Goal: Transaction & Acquisition: Book appointment/travel/reservation

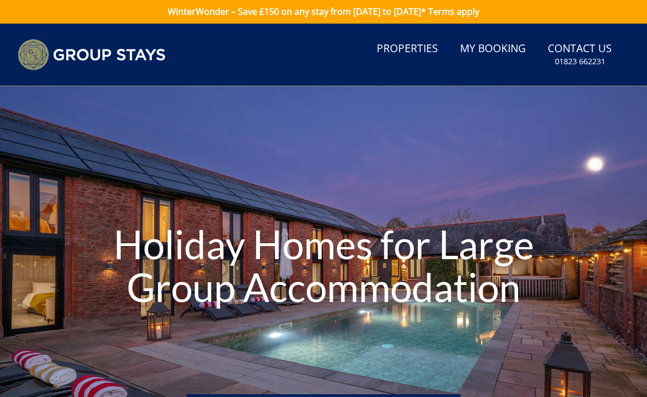
scroll to position [7, 0]
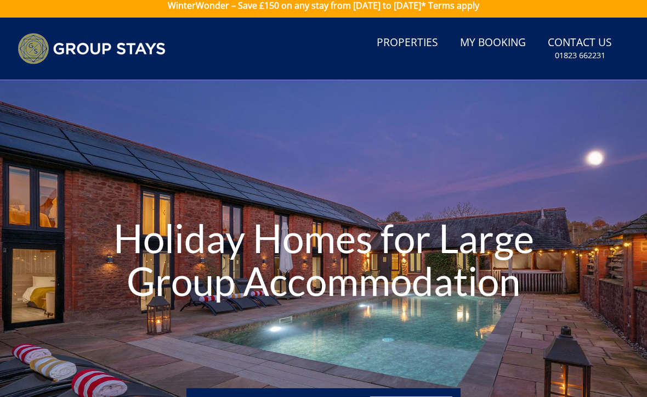
click at [404, 42] on link "Properties" at bounding box center [407, 43] width 70 height 25
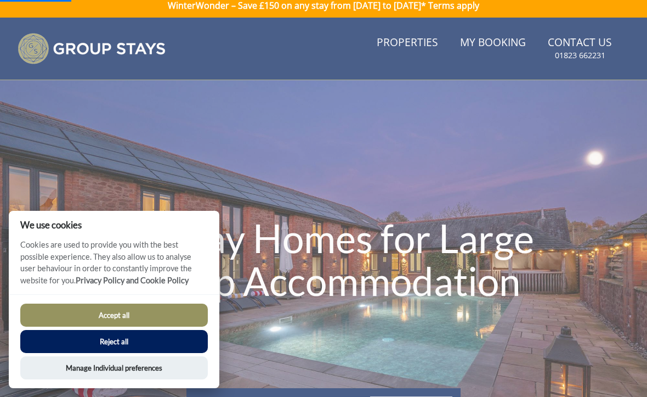
click at [132, 340] on button "Reject all" at bounding box center [114, 341] width 188 height 23
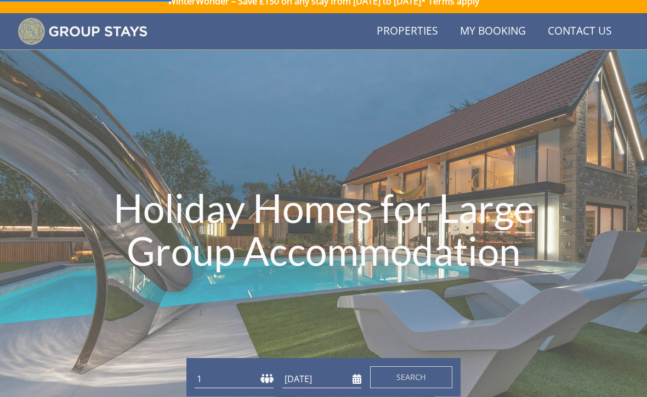
scroll to position [0, 0]
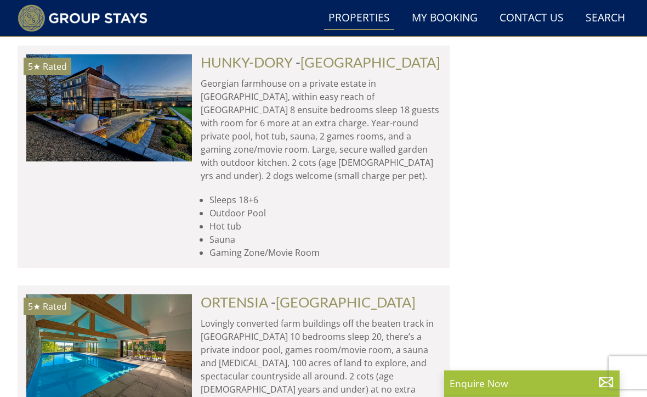
scroll to position [1540, 0]
click at [254, 293] on link "ORTENSIA" at bounding box center [234, 301] width 67 height 16
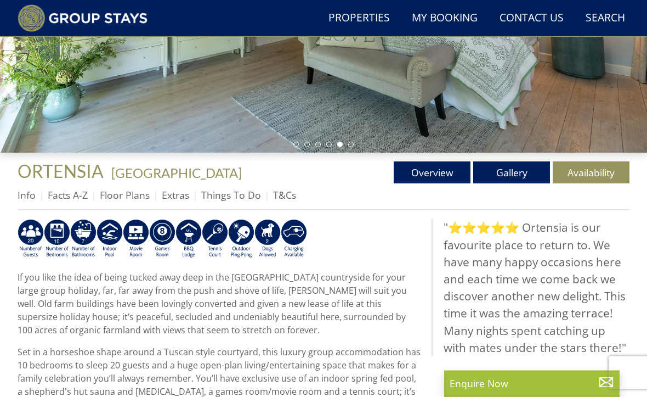
scroll to position [271, 0]
click at [596, 172] on link "Availability" at bounding box center [591, 172] width 77 height 22
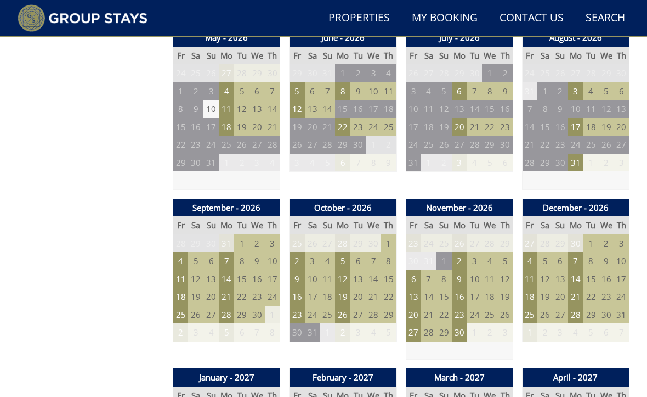
scroll to position [801, 0]
click at [433, 307] on td "21" at bounding box center [428, 315] width 15 height 18
click at [435, 309] on td "21" at bounding box center [428, 315] width 15 height 18
click at [494, 235] on td "28" at bounding box center [489, 243] width 15 height 18
click at [500, 306] on td "26" at bounding box center [505, 315] width 15 height 18
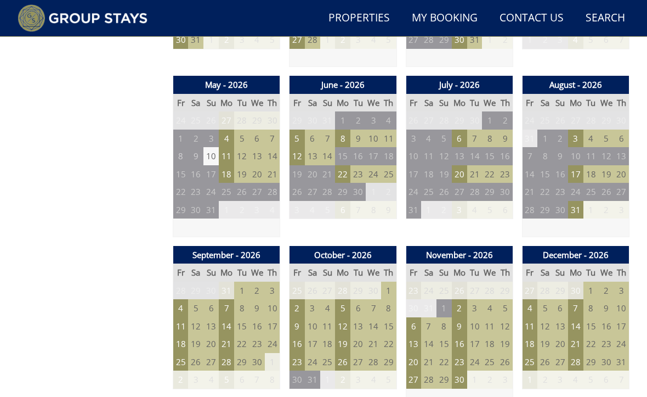
scroll to position [754, 0]
click at [446, 353] on td "22" at bounding box center [444, 362] width 15 height 18
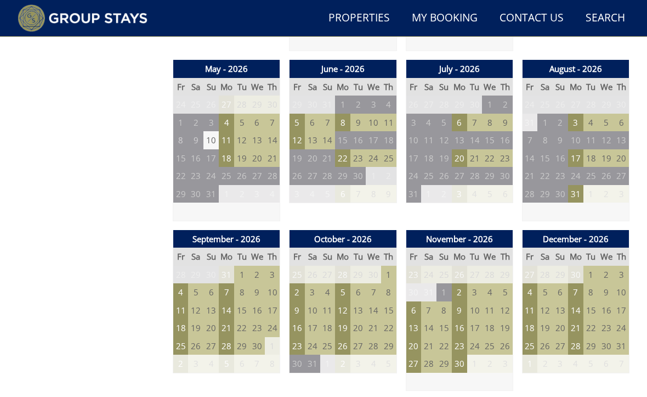
scroll to position [770, 0]
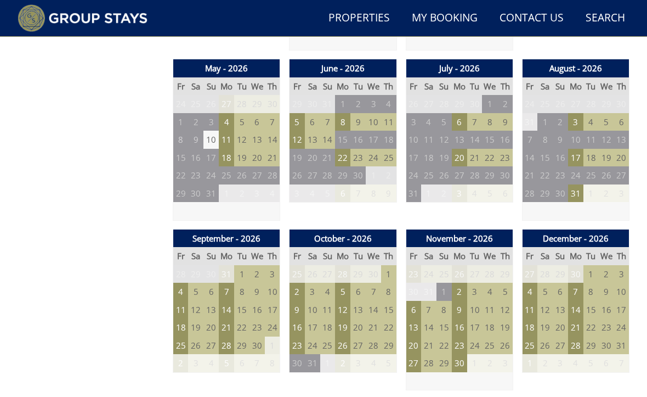
click at [451, 318] on td "15" at bounding box center [444, 327] width 15 height 18
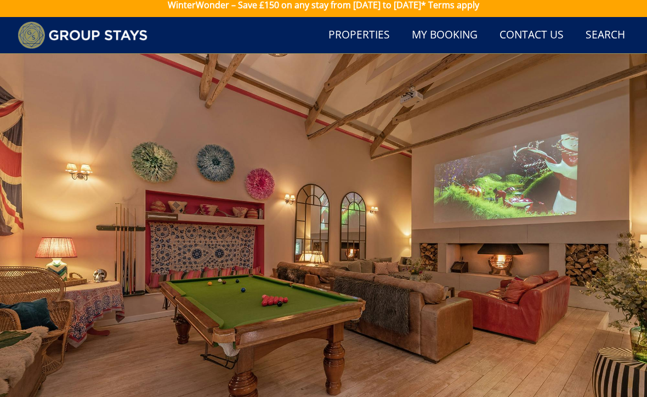
scroll to position [0, 0]
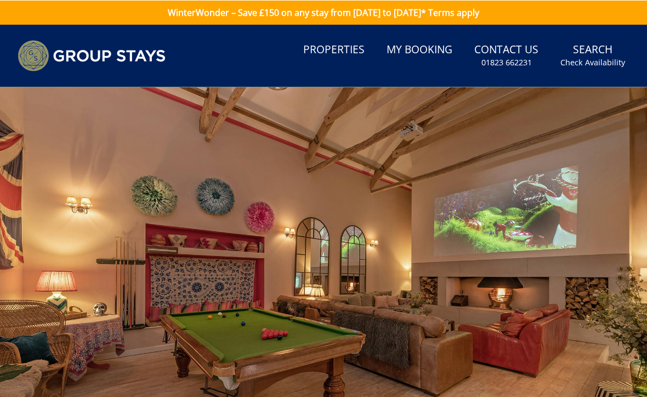
scroll to position [271, 0]
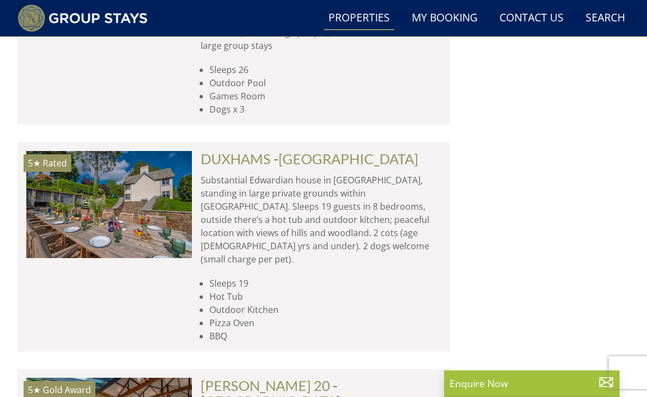
scroll to position [2163, 0]
click at [274, 377] on link "[PERSON_NAME] 20" at bounding box center [265, 385] width 129 height 16
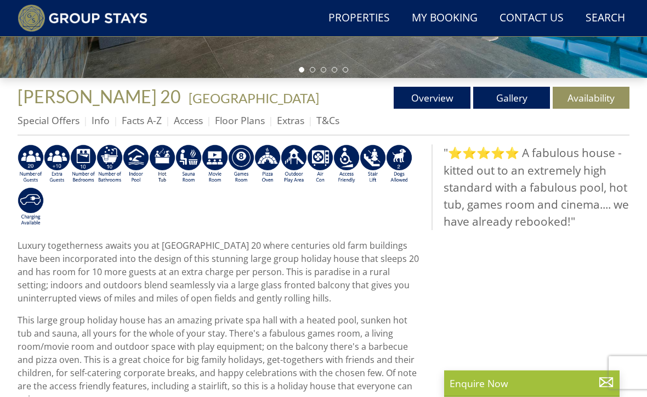
scroll to position [346, 0]
click at [593, 98] on link "Availability" at bounding box center [591, 98] width 77 height 22
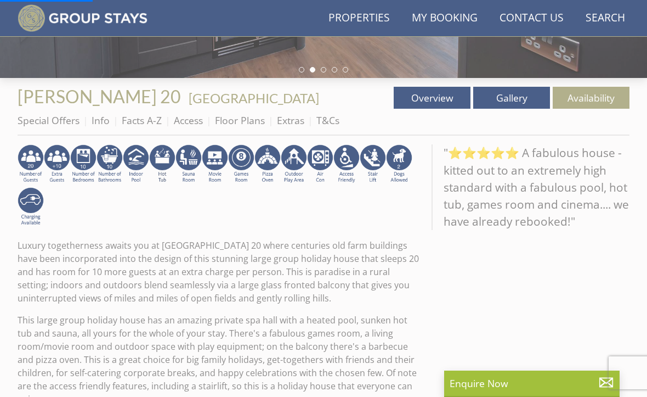
scroll to position [372, 0]
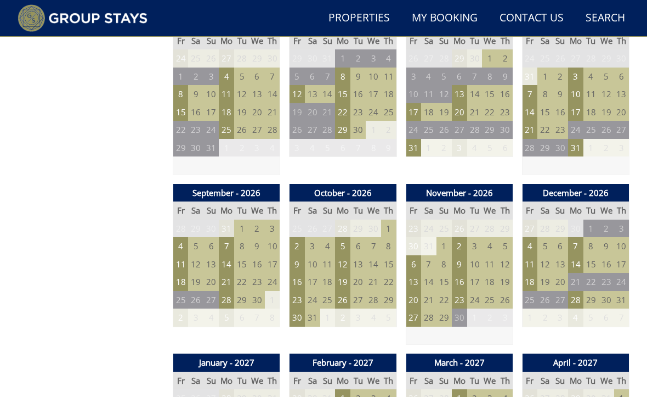
scroll to position [816, 0]
click at [459, 293] on td "23" at bounding box center [459, 300] width 15 height 18
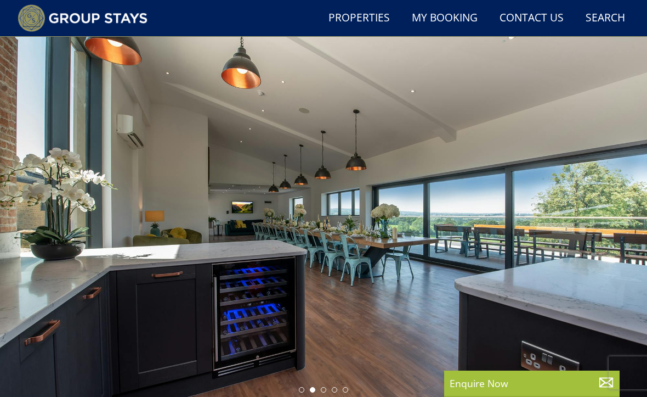
scroll to position [48, 0]
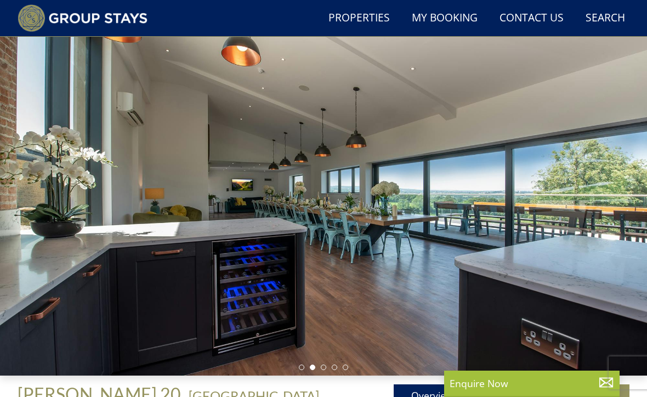
click at [625, 230] on div at bounding box center [323, 194] width 647 height 363
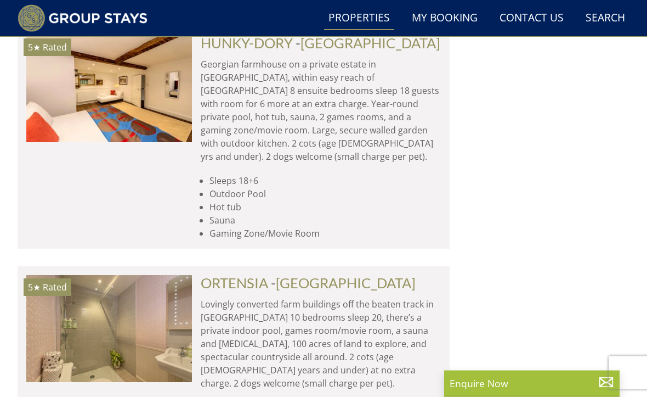
scroll to position [1560, 0]
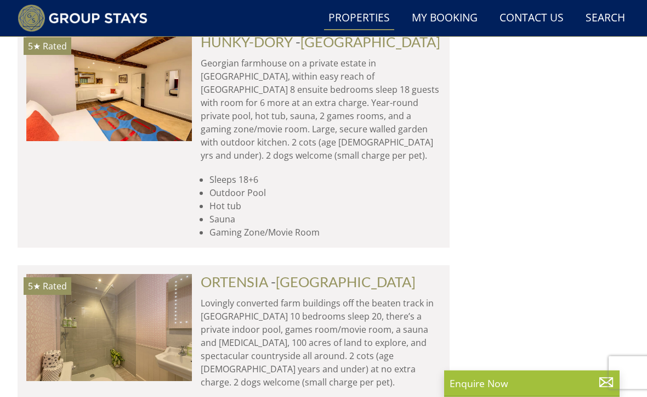
click at [268, 274] on link "ORTENSIA" at bounding box center [234, 282] width 67 height 16
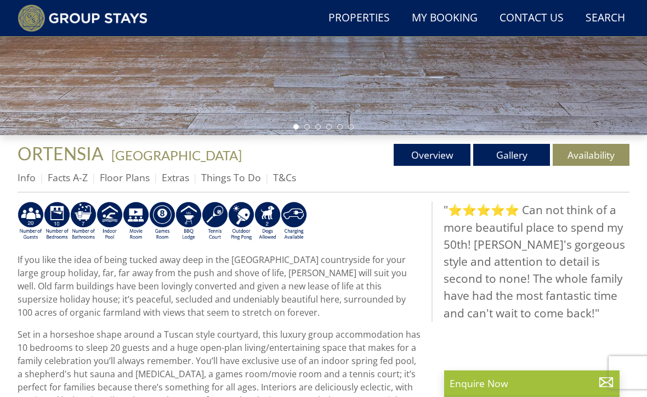
scroll to position [289, 0]
click at [593, 156] on link "Availability" at bounding box center [591, 155] width 77 height 22
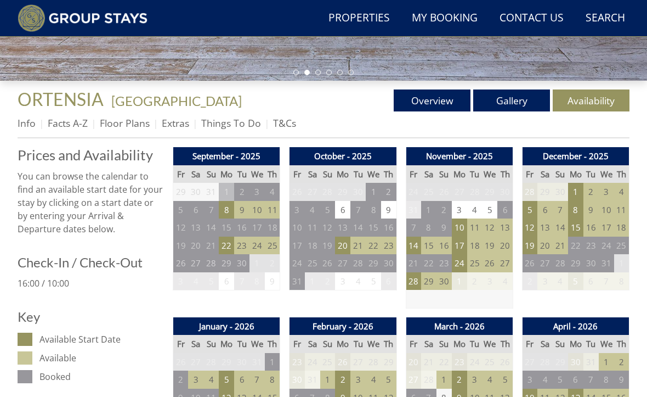
scroll to position [343, 0]
click at [458, 263] on td "24" at bounding box center [459, 263] width 15 height 18
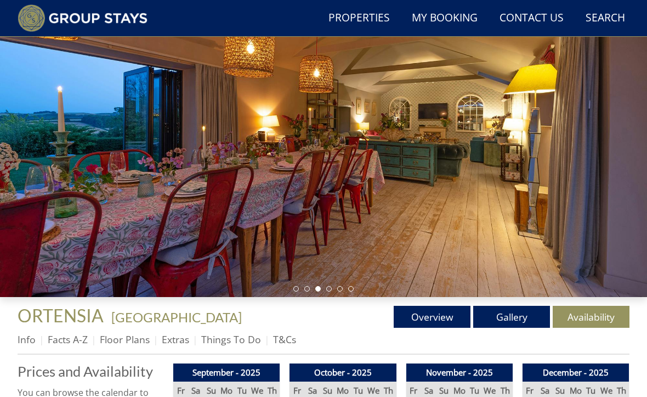
scroll to position [123, 0]
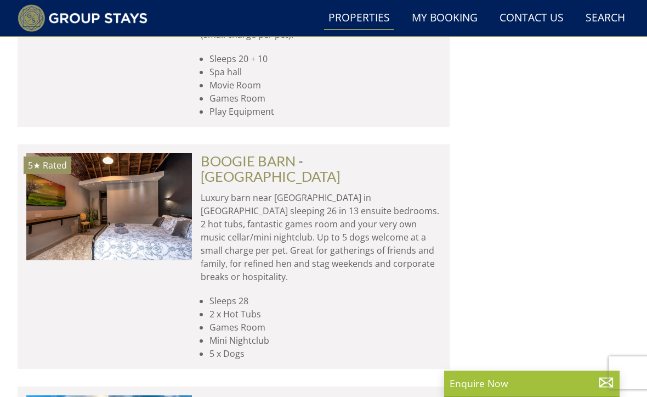
click at [274, 394] on link "LA BELLE FOLLY" at bounding box center [252, 402] width 102 height 16
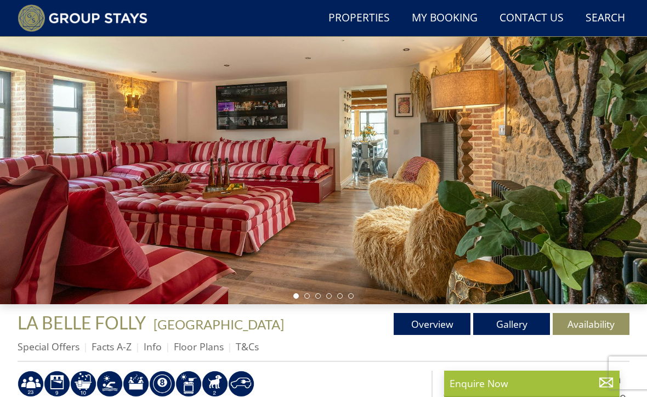
click at [519, 324] on link "Gallery" at bounding box center [511, 324] width 77 height 22
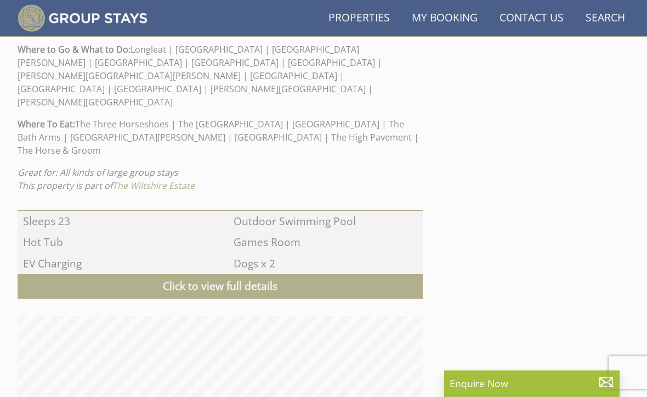
scroll to position [845, 0]
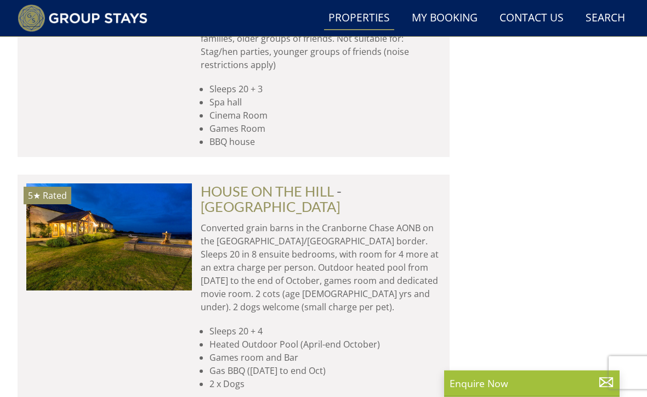
scroll to position [3364, 0]
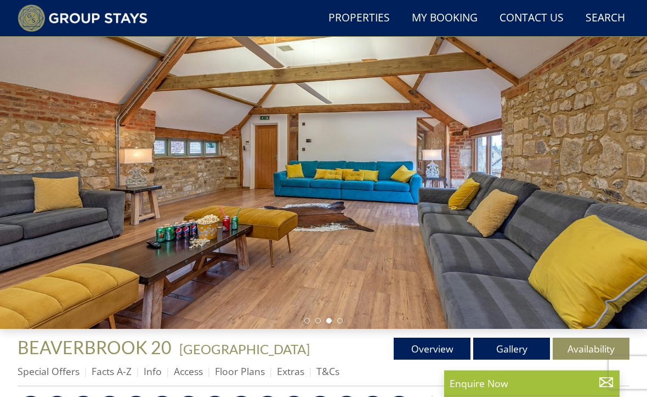
scroll to position [95, 0]
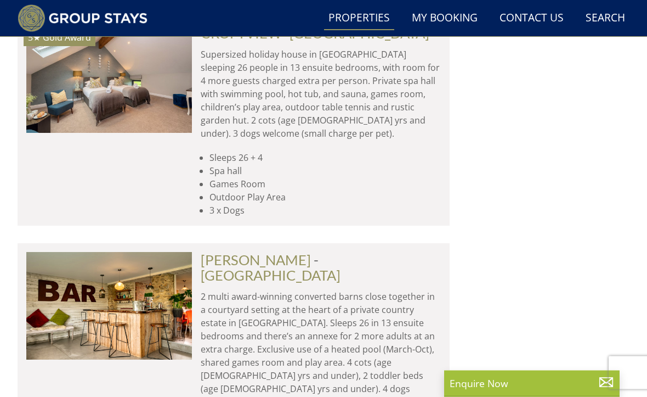
scroll to position [4019, 0]
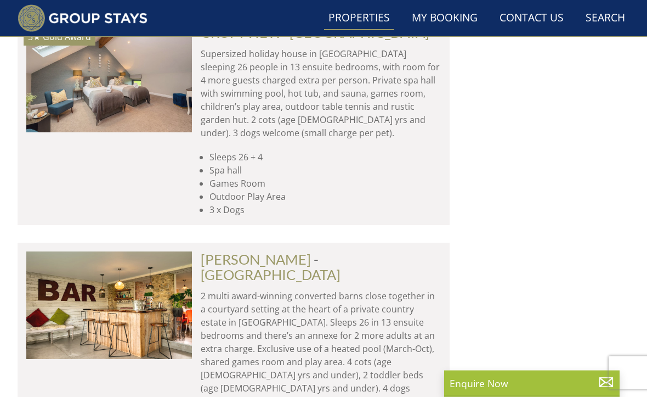
scroll to position [4020, 0]
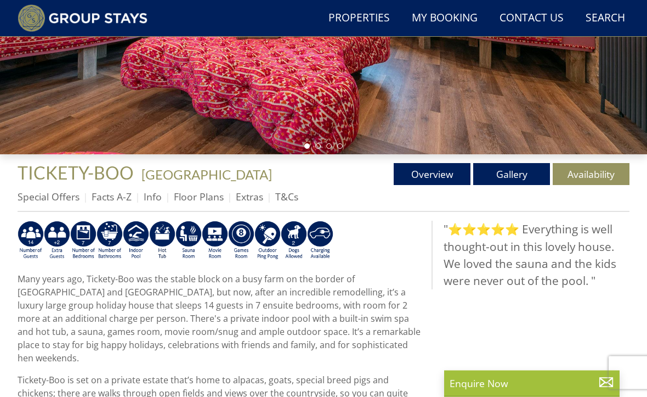
scroll to position [269, 0]
click at [514, 177] on link "Gallery" at bounding box center [511, 174] width 77 height 22
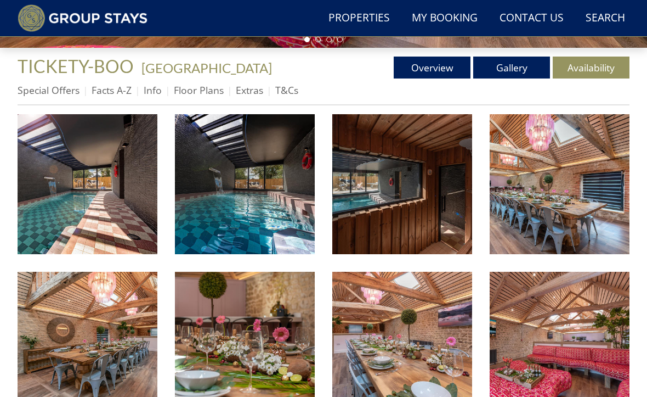
scroll to position [376, 0]
click at [582, 217] on img at bounding box center [560, 184] width 140 height 140
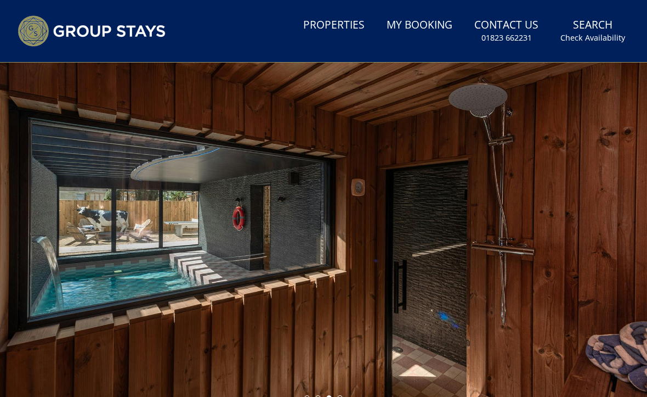
scroll to position [0, 0]
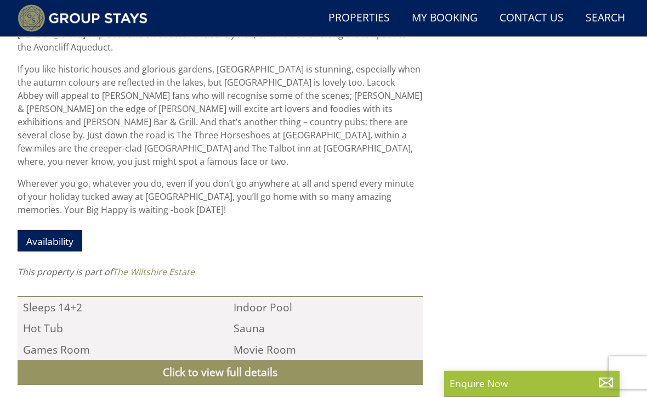
scroll to position [923, 0]
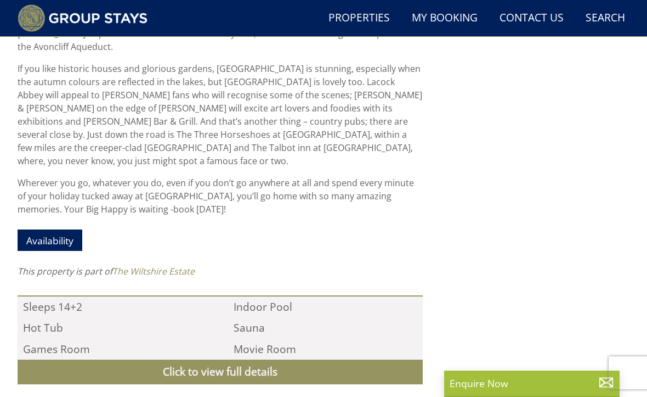
click at [230, 359] on link "Click to view full details" at bounding box center [220, 371] width 405 height 25
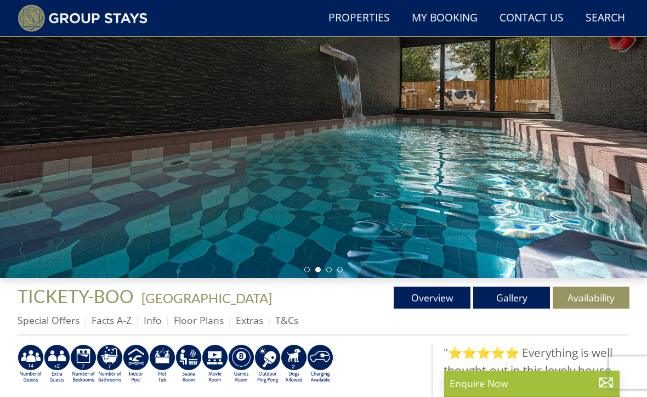
scroll to position [162, 0]
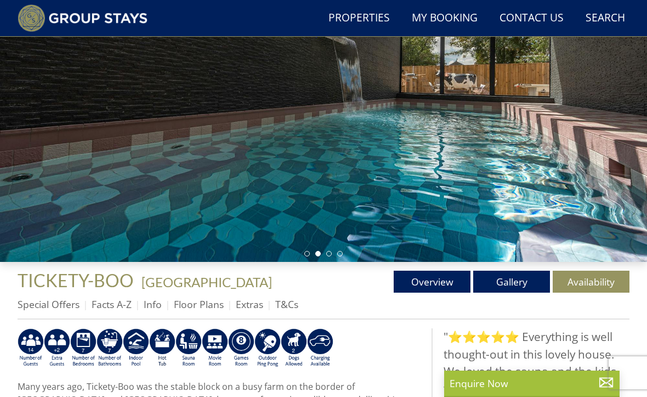
click at [594, 276] on link "Availability" at bounding box center [591, 281] width 77 height 22
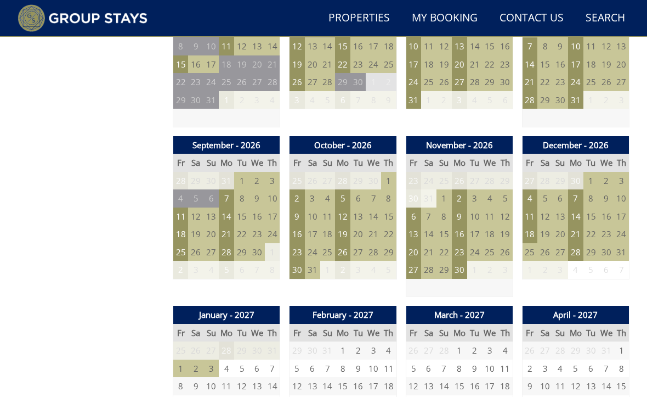
scroll to position [863, 0]
click at [460, 245] on td "23" at bounding box center [459, 252] width 15 height 18
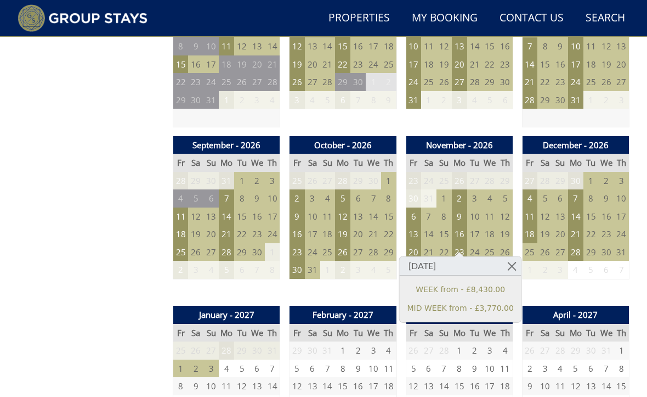
click at [511, 264] on link at bounding box center [511, 265] width 19 height 19
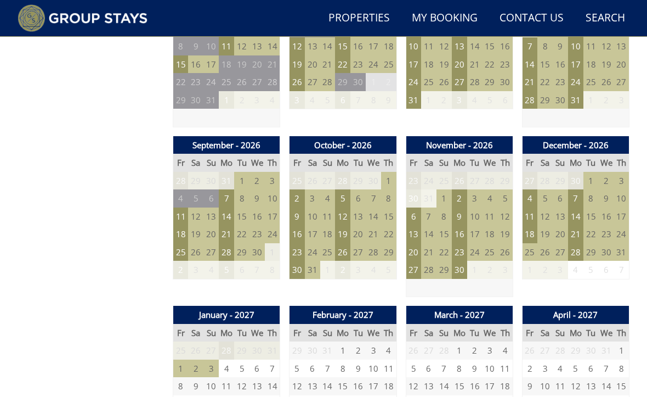
click at [474, 243] on td "24" at bounding box center [474, 252] width 15 height 18
click at [414, 263] on td "27" at bounding box center [413, 270] width 15 height 18
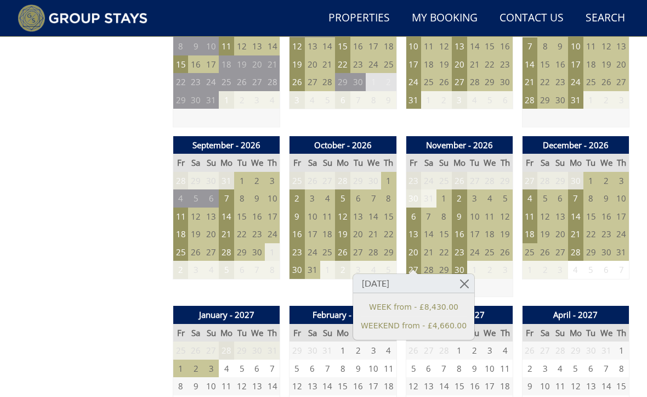
click at [461, 243] on td "23" at bounding box center [459, 252] width 15 height 18
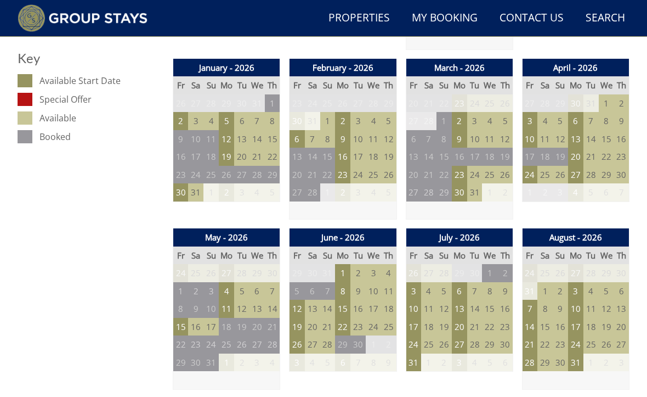
scroll to position [598, 0]
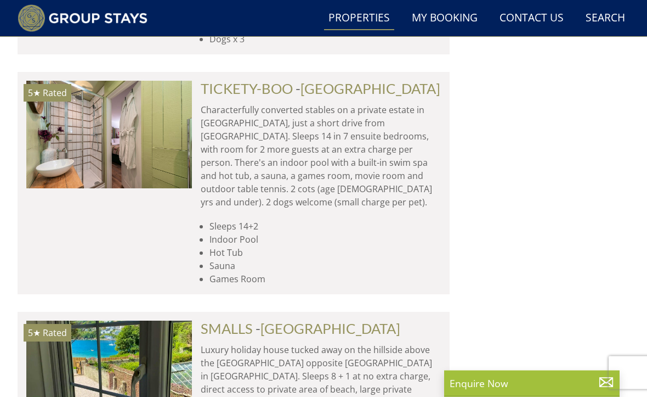
scroll to position [4458, 0]
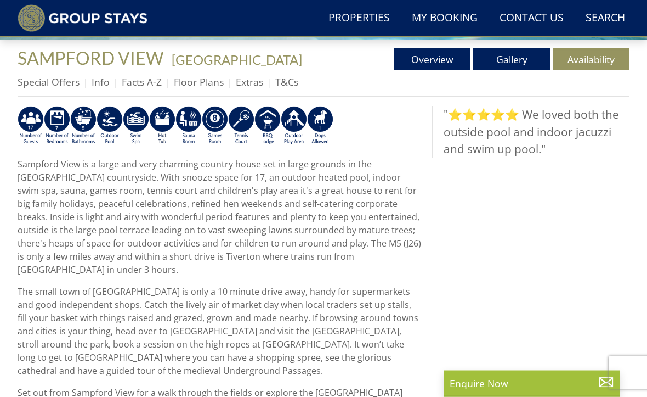
scroll to position [384, 0]
click at [586, 58] on link "Availability" at bounding box center [591, 59] width 77 height 22
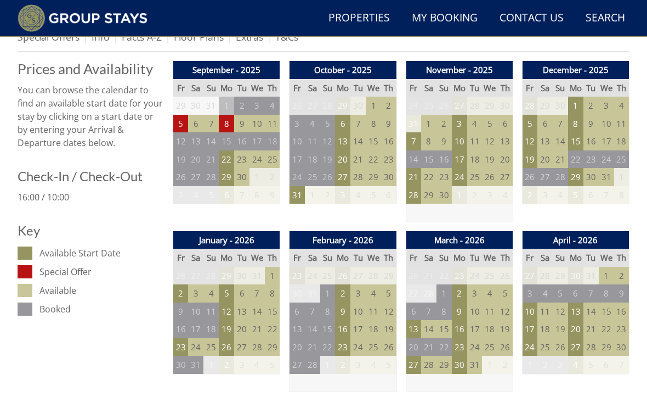
scroll to position [429, 0]
click at [461, 156] on td "17" at bounding box center [459, 159] width 15 height 18
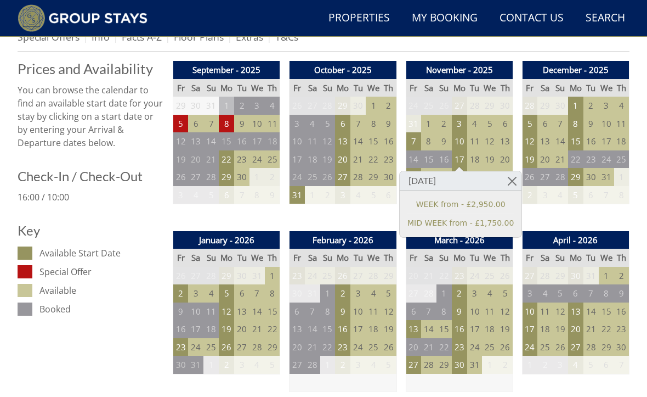
click at [516, 174] on link at bounding box center [511, 180] width 19 height 19
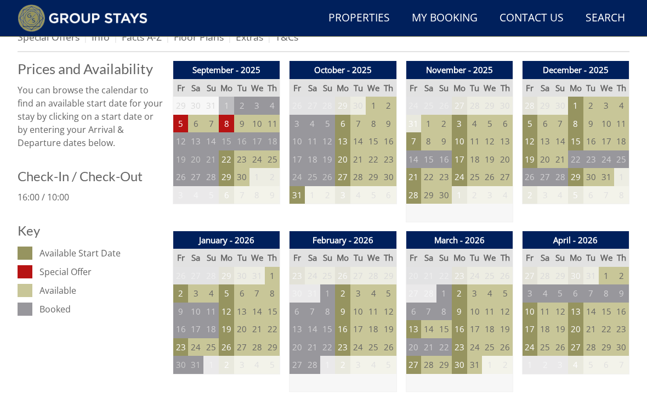
click at [461, 171] on td "24" at bounding box center [459, 177] width 15 height 18
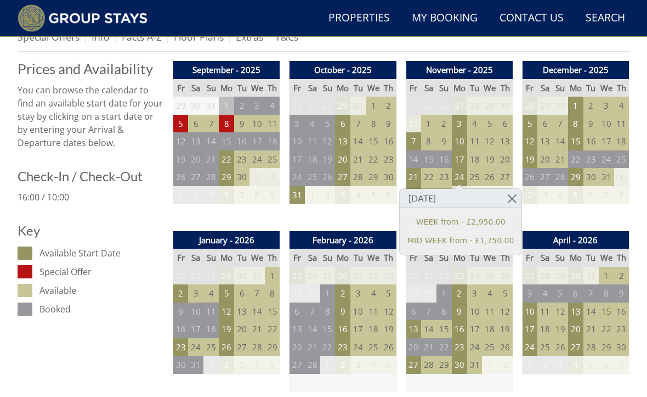
click at [507, 195] on link at bounding box center [511, 198] width 19 height 19
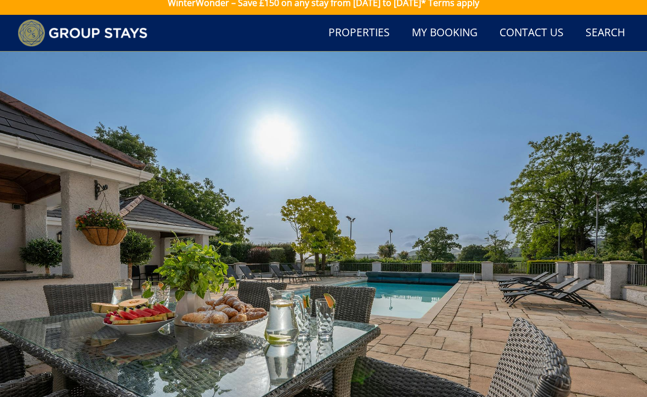
scroll to position [0, 0]
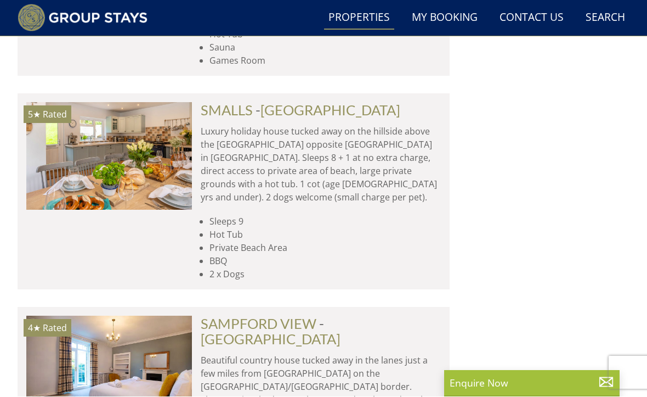
scroll to position [4677, 0]
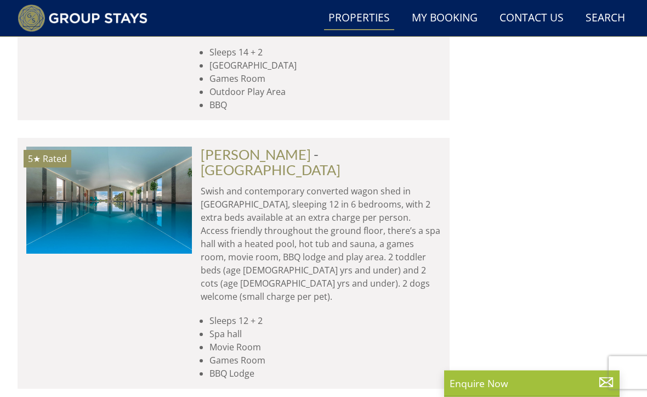
scroll to position [8372, 0]
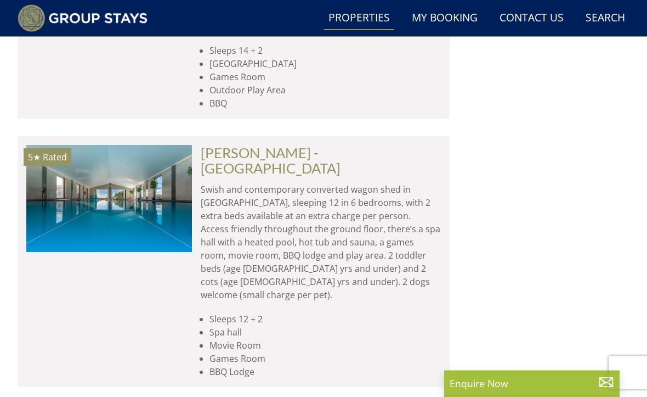
scroll to position [0, 498]
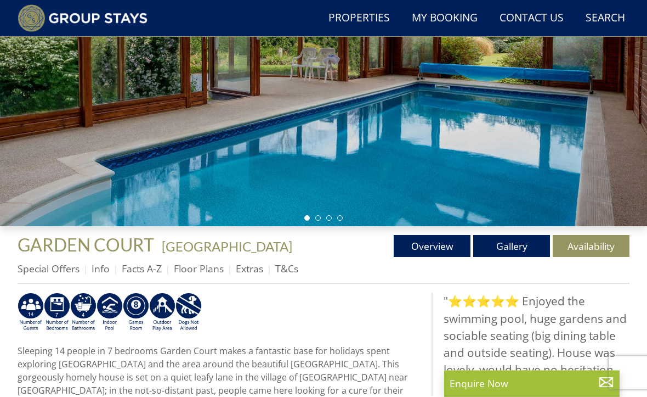
scroll to position [197, 0]
click at [527, 239] on link "Gallery" at bounding box center [511, 246] width 77 height 22
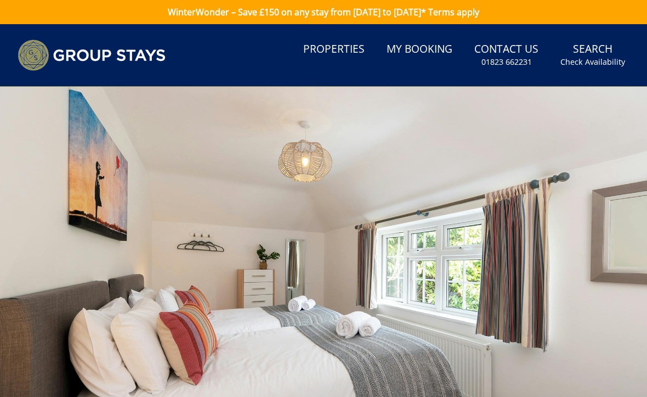
click at [588, 58] on small "Check Availability" at bounding box center [593, 61] width 65 height 11
click at [589, 63] on small "Check Availability" at bounding box center [593, 61] width 65 height 11
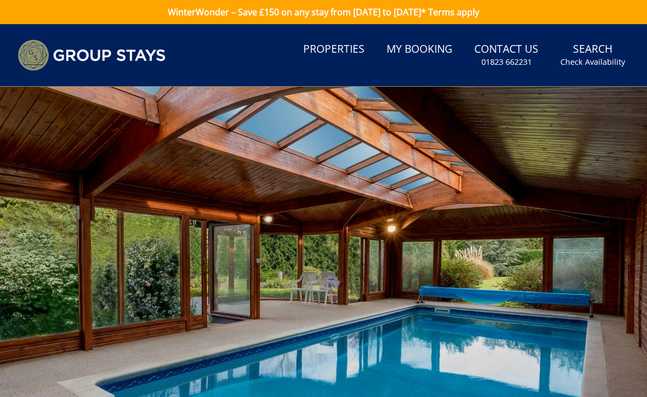
click at [589, 71] on link "Search Check Availability" at bounding box center [593, 55] width 74 height 36
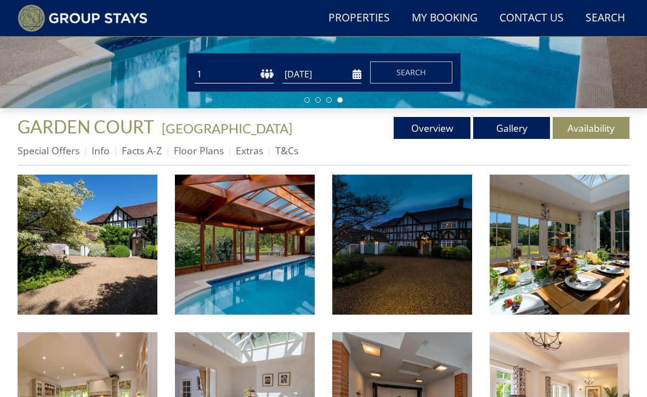
scroll to position [312, 0]
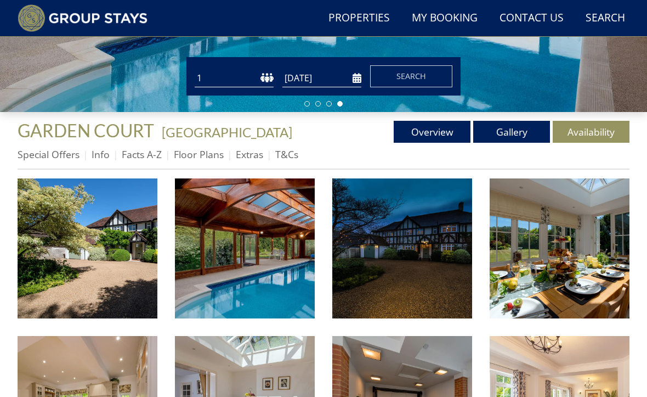
click at [596, 126] on link "Availability" at bounding box center [591, 132] width 77 height 22
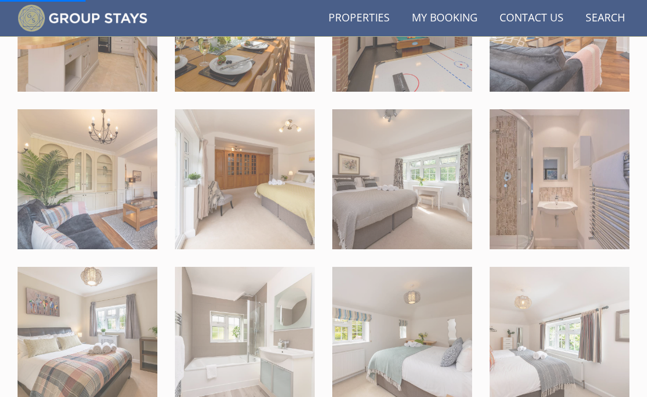
scroll to position [741, 0]
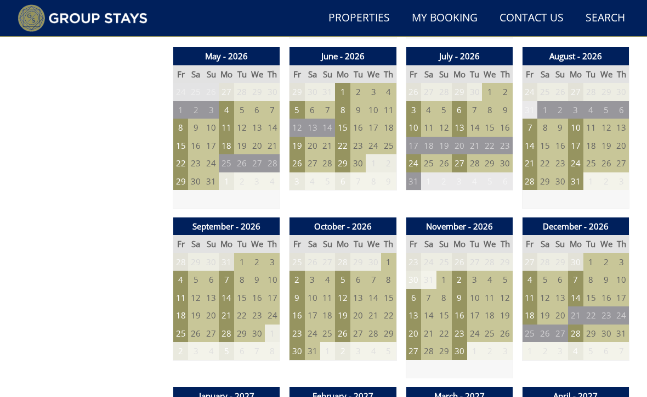
scroll to position [782, 0]
click at [460, 324] on td "23" at bounding box center [459, 333] width 15 height 18
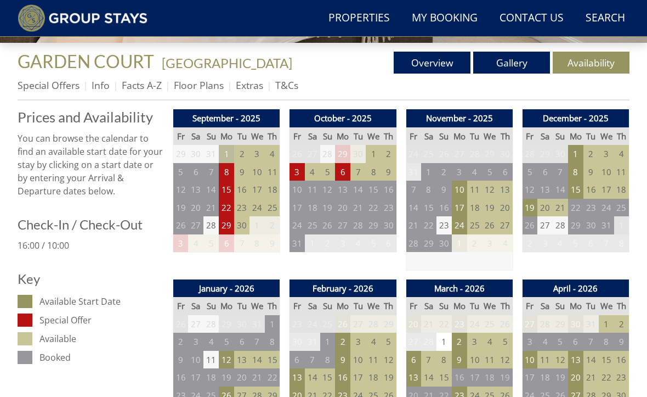
scroll to position [358, 0]
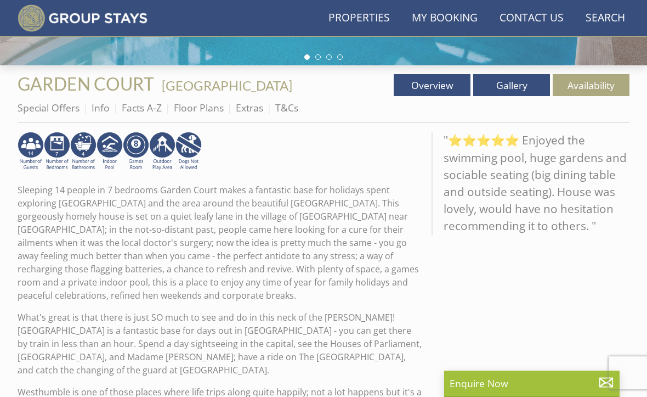
scroll to position [197, 0]
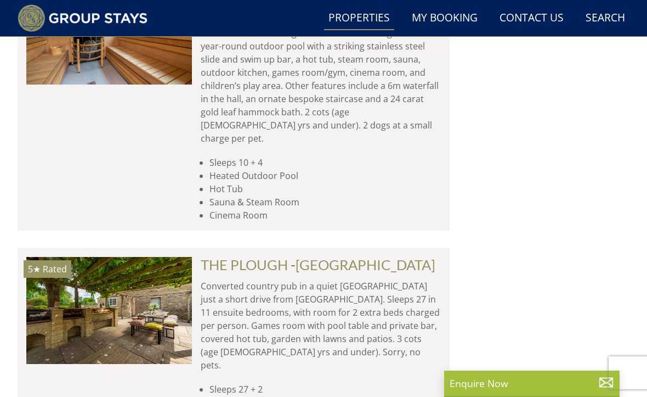
scroll to position [9088, 0]
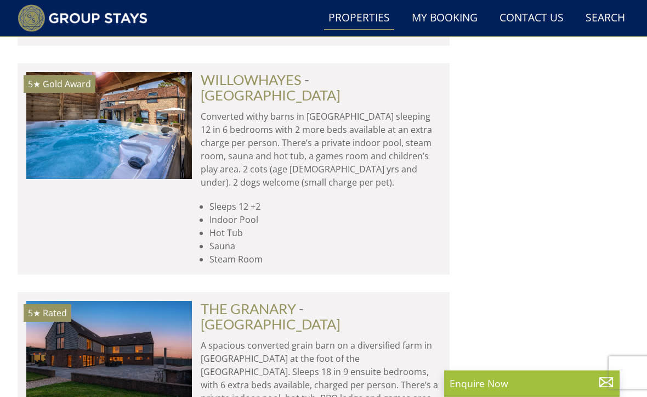
scroll to position [11032, 0]
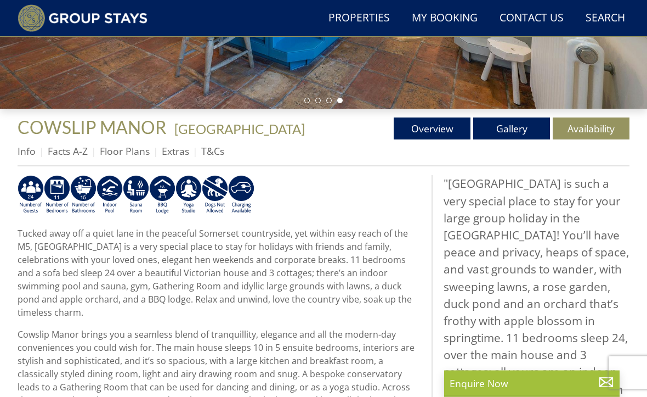
scroll to position [315, 0]
click at [581, 129] on link "Availability" at bounding box center [591, 128] width 77 height 22
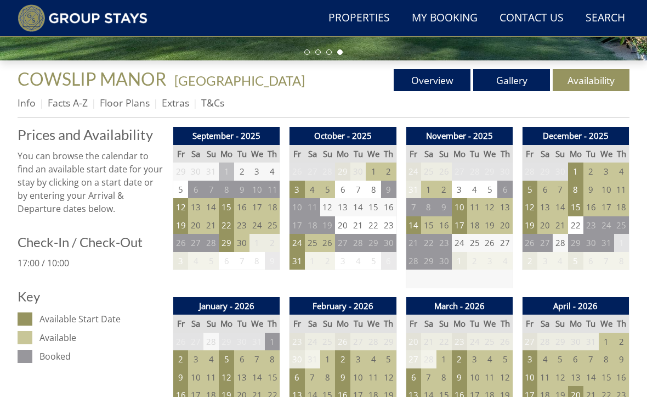
scroll to position [363, 0]
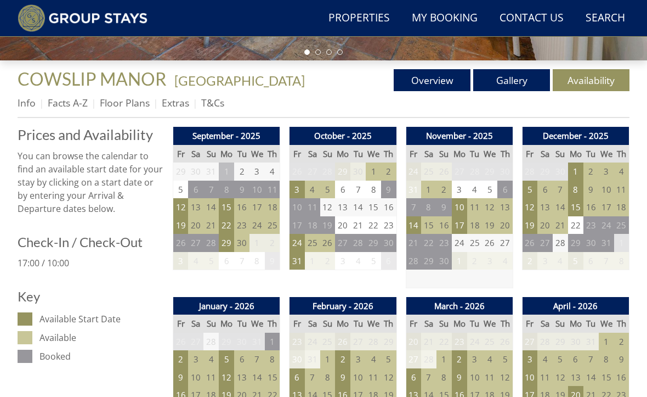
click at [463, 227] on td "17" at bounding box center [459, 225] width 15 height 18
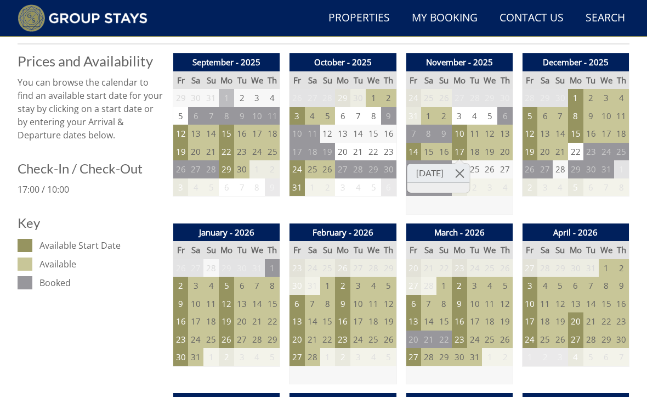
scroll to position [430, 0]
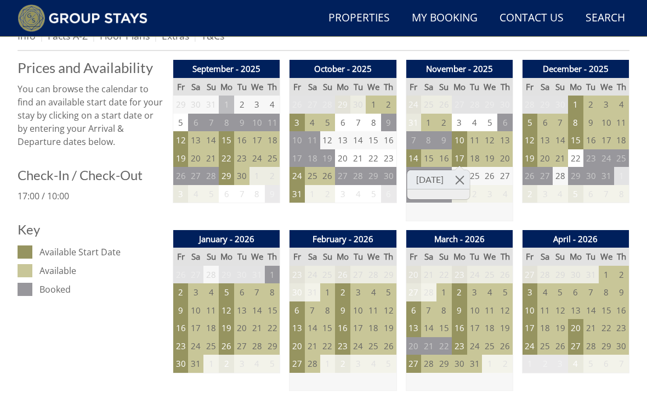
click at [462, 177] on h3 "Mon Nov 17 2025" at bounding box center [439, 179] width 63 height 19
click at [470, 179] on link at bounding box center [459, 179] width 19 height 19
click at [460, 139] on td "10" at bounding box center [459, 140] width 15 height 18
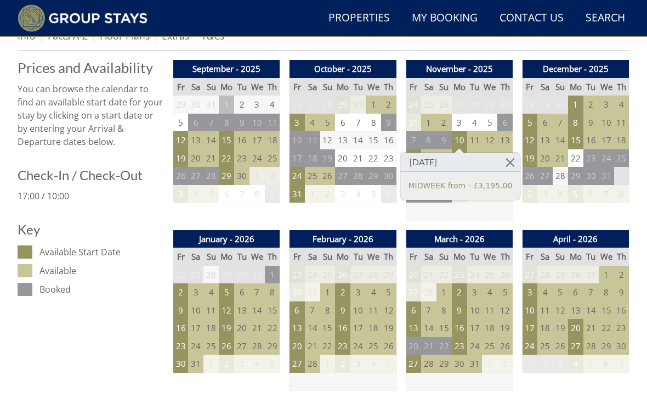
click at [508, 163] on link at bounding box center [510, 161] width 19 height 19
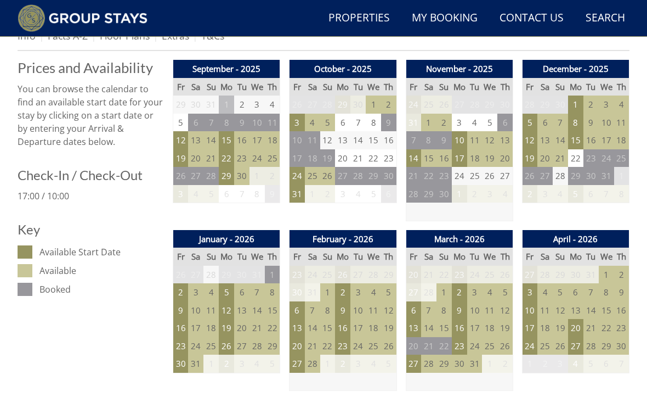
click at [460, 155] on td "17" at bounding box center [459, 158] width 15 height 18
click at [470, 177] on link at bounding box center [459, 179] width 19 height 19
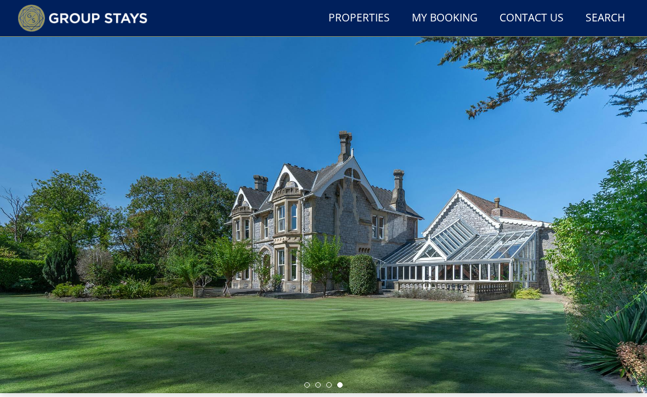
scroll to position [32, 0]
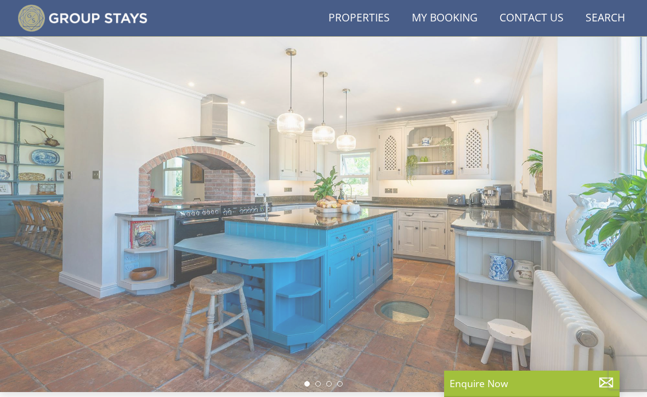
scroll to position [315, 0]
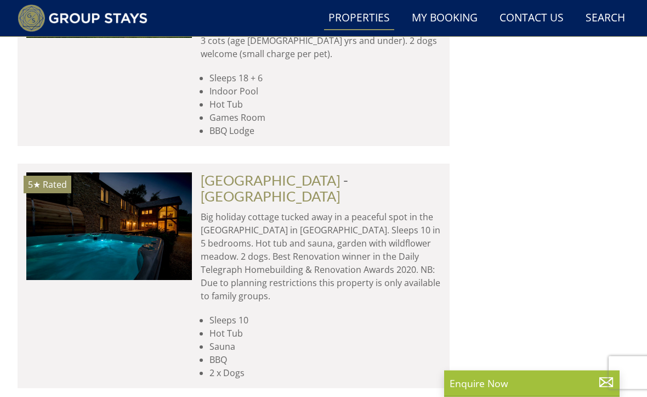
scroll to position [11402, 0]
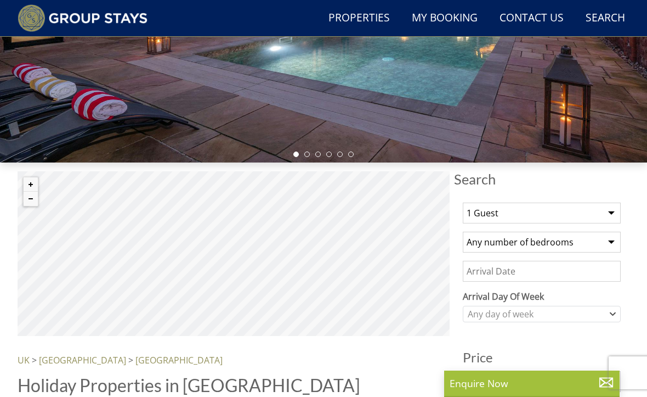
scroll to position [222, 0]
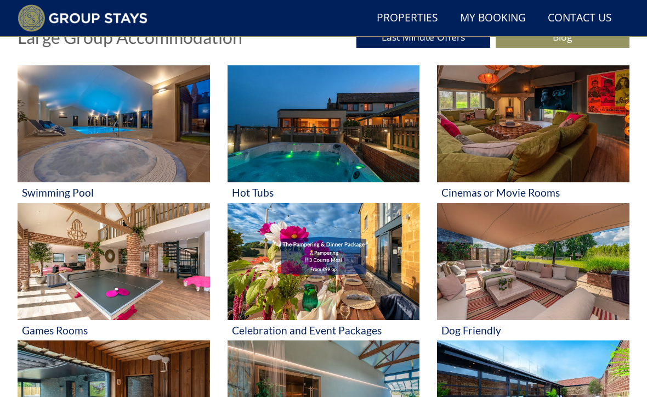
scroll to position [415, 0]
click at [68, 163] on img at bounding box center [114, 123] width 193 height 117
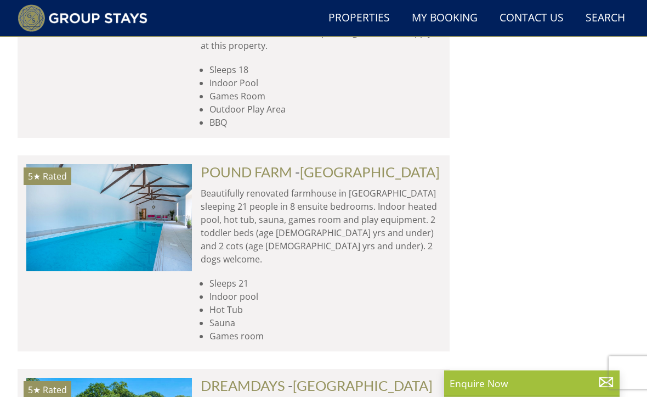
scroll to position [4830, 0]
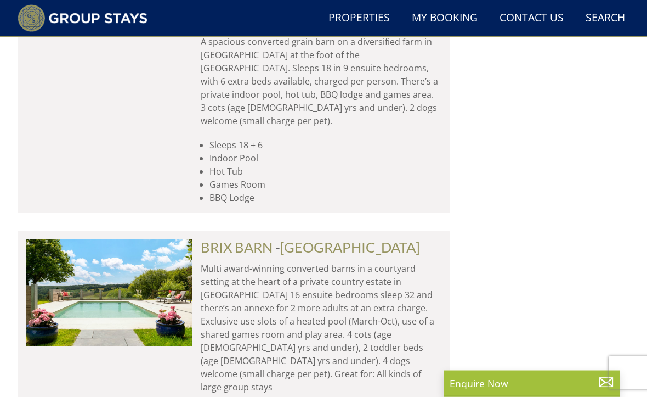
scroll to position [8146, 0]
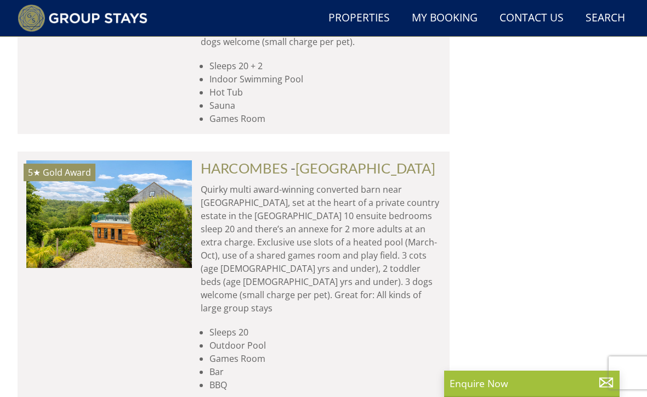
scroll to position [9447, 0]
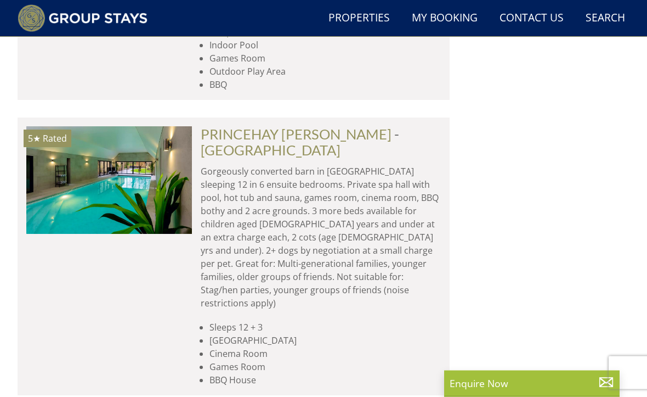
scroll to position [11940, 0]
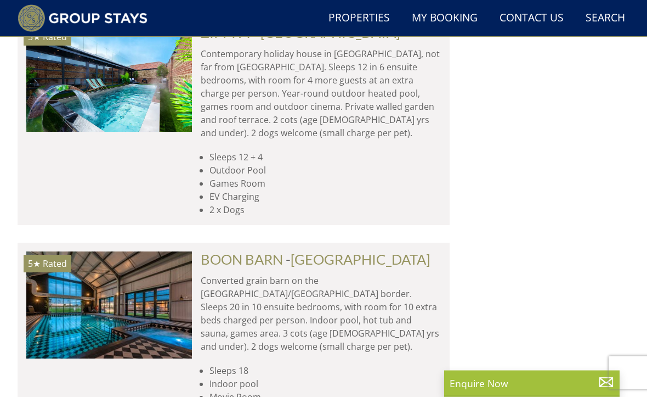
scroll to position [2343, 0]
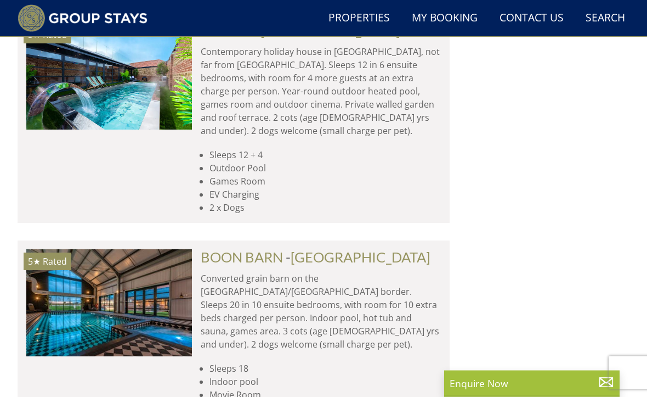
click at [256, 249] on link "BOON BARN" at bounding box center [242, 257] width 82 height 16
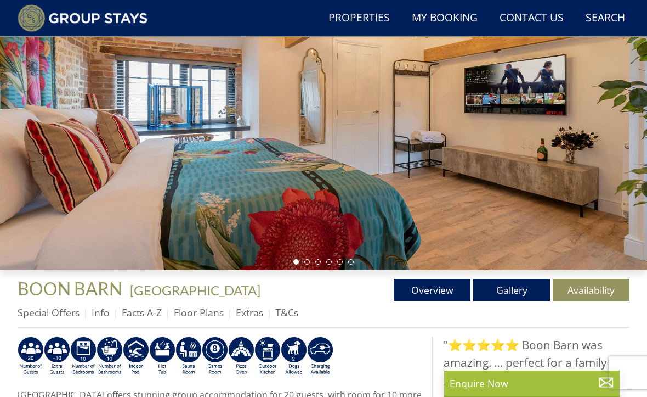
scroll to position [152, 0]
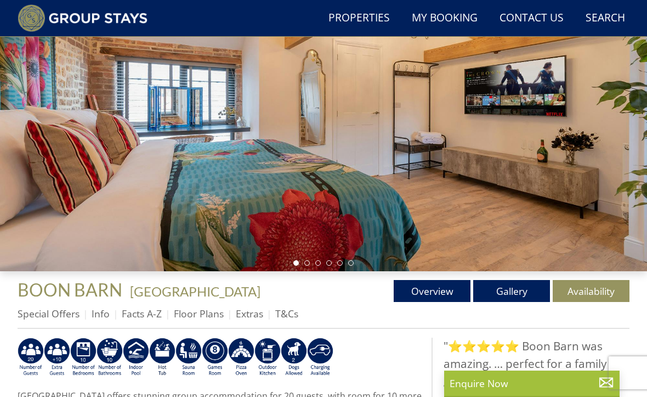
click at [505, 292] on link "Gallery" at bounding box center [511, 291] width 77 height 22
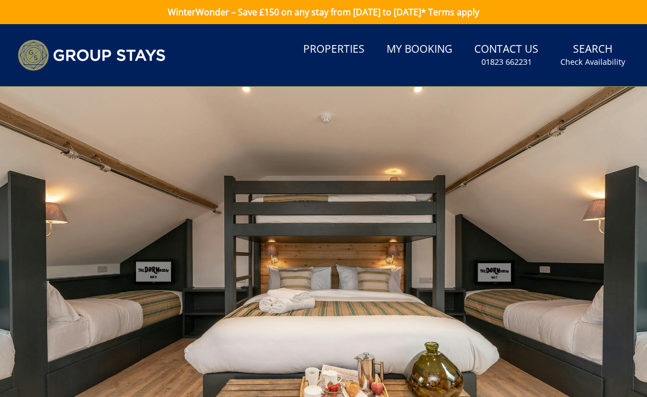
click at [597, 61] on small "Check Availability" at bounding box center [593, 61] width 65 height 11
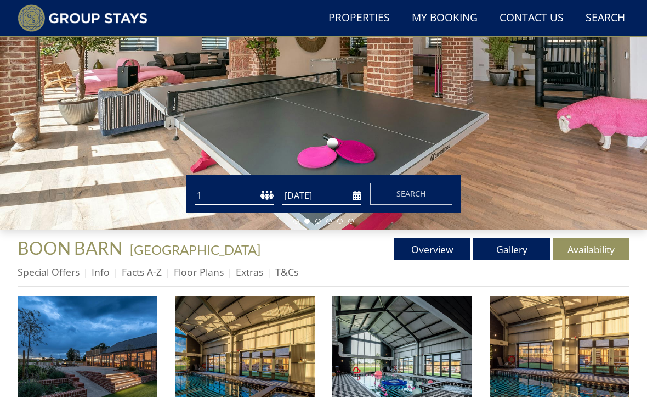
scroll to position [194, 0]
click at [592, 249] on link "Availability" at bounding box center [591, 249] width 77 height 22
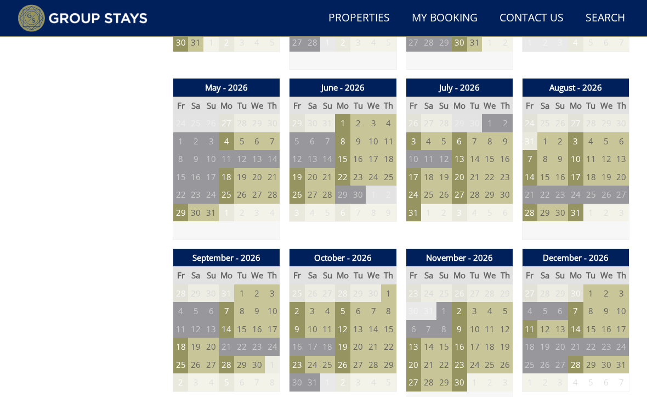
scroll to position [751, 0]
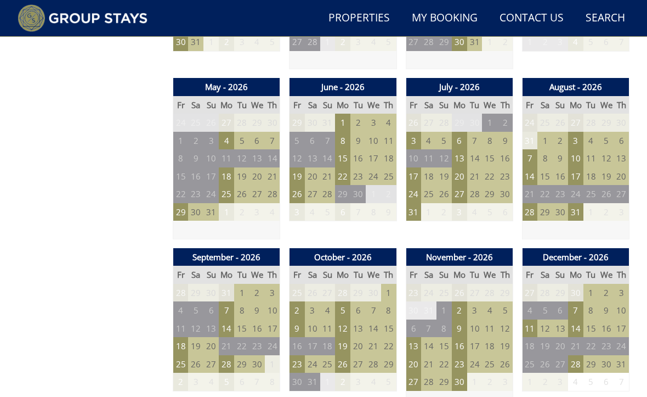
click at [461, 355] on td "23" at bounding box center [459, 364] width 15 height 18
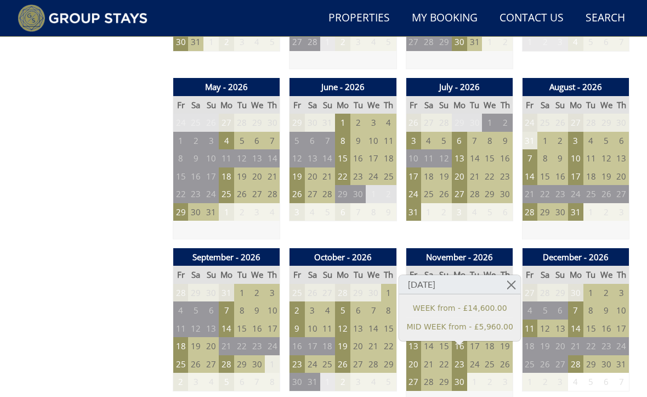
click at [505, 290] on link at bounding box center [511, 284] width 19 height 19
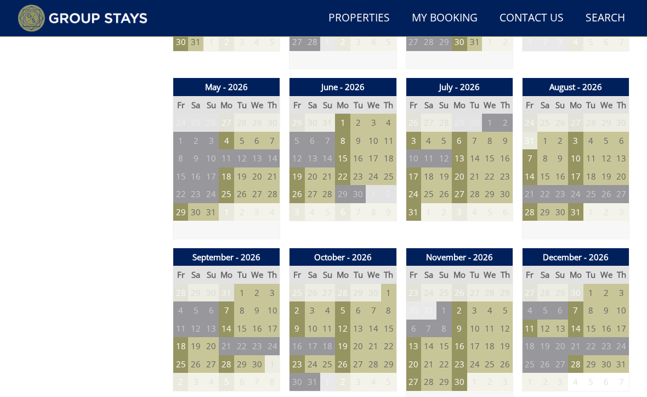
click at [462, 337] on td "16" at bounding box center [459, 346] width 15 height 18
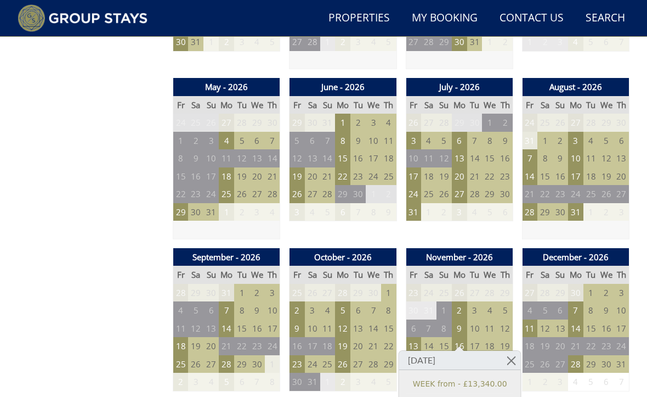
click at [507, 361] on link at bounding box center [511, 360] width 19 height 19
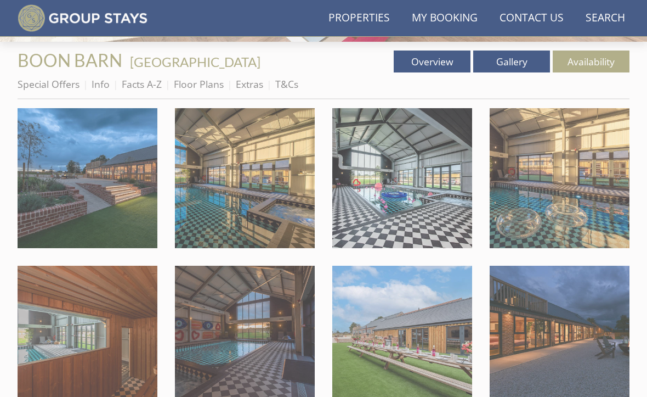
scroll to position [390, 0]
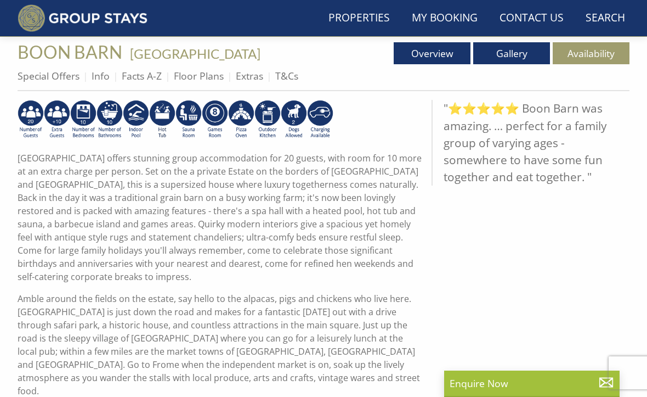
scroll to position [152, 0]
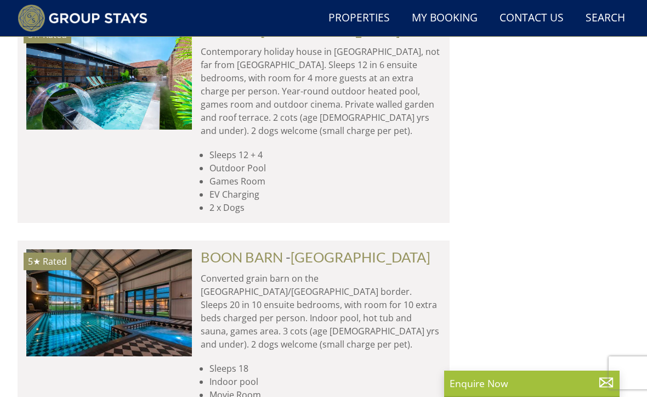
scroll to position [0, 7796]
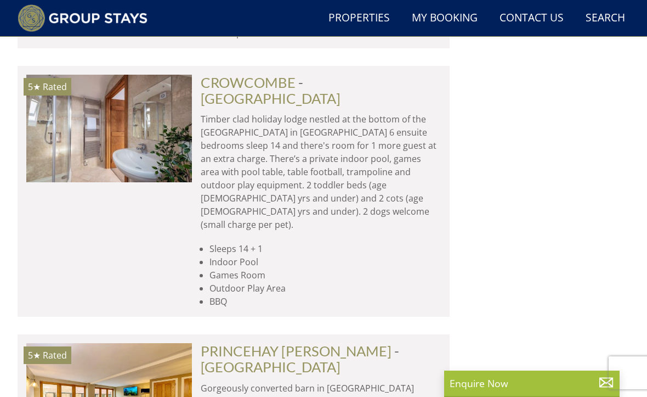
scroll to position [11673, 0]
